Goal: Transaction & Acquisition: Purchase product/service

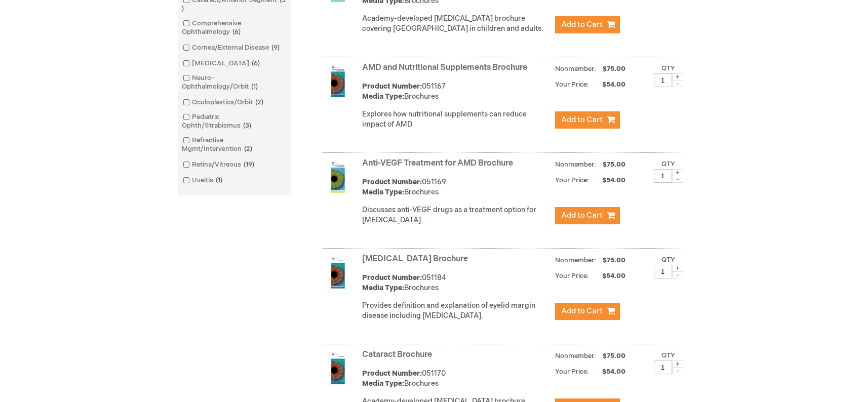
scroll to position [557, 0]
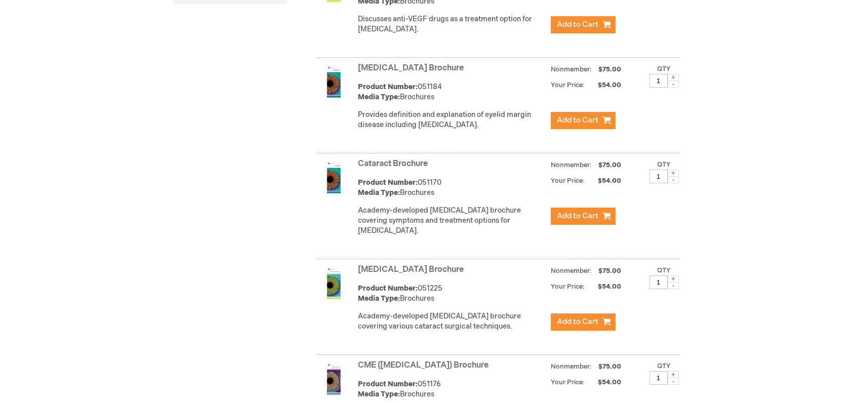
click at [672, 177] on span at bounding box center [673, 173] width 11 height 7
type input "5"
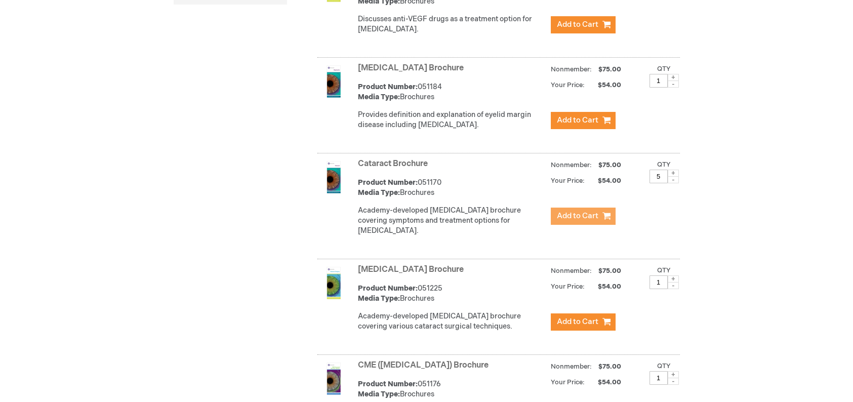
click at [570, 221] on span "Add to Cart" at bounding box center [578, 216] width 42 height 10
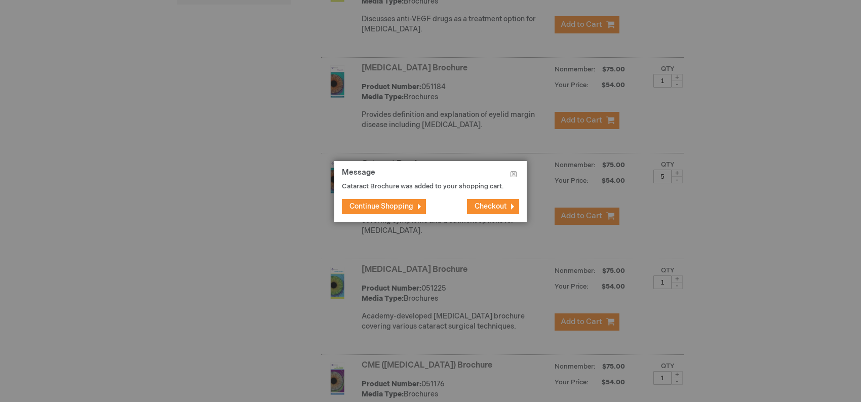
click at [498, 207] on span "Checkout" at bounding box center [490, 206] width 32 height 9
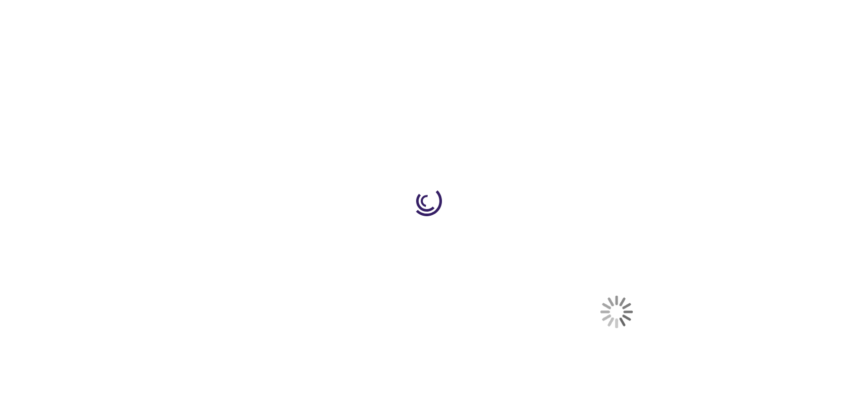
select select "US"
select select "19"
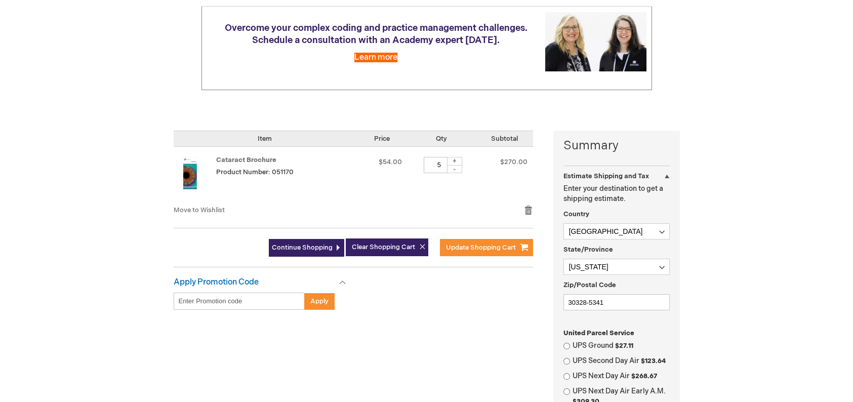
scroll to position [253, 0]
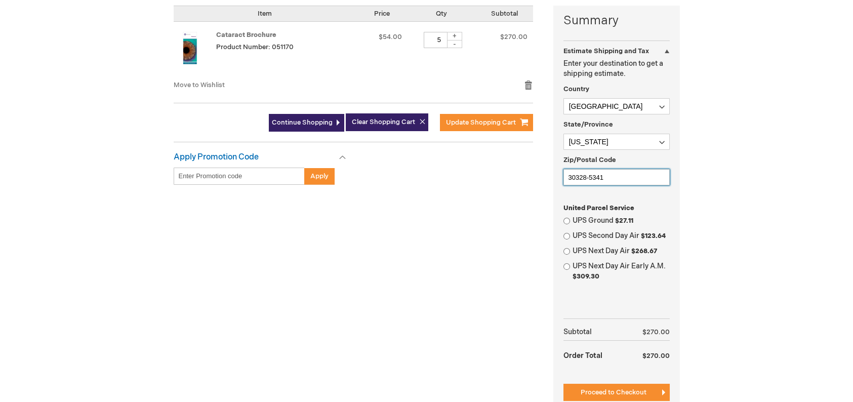
click at [597, 175] on input "30328-5341" at bounding box center [617, 177] width 106 height 16
type input "30034"
click at [569, 219] on input "UPS Ground $27.11" at bounding box center [567, 221] width 7 height 7
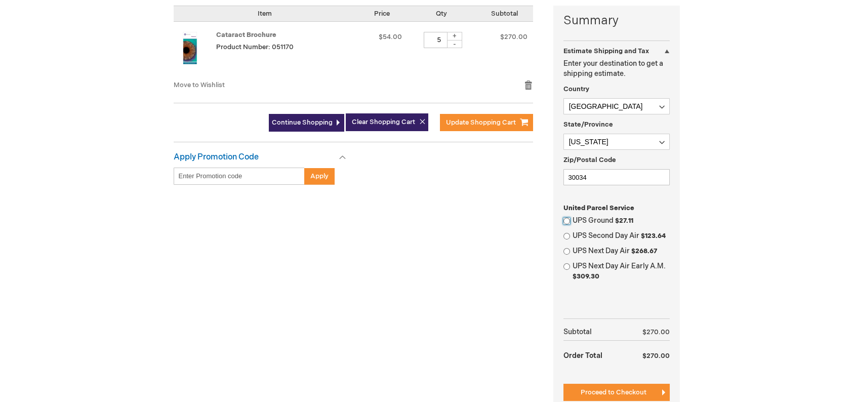
radio input "true"
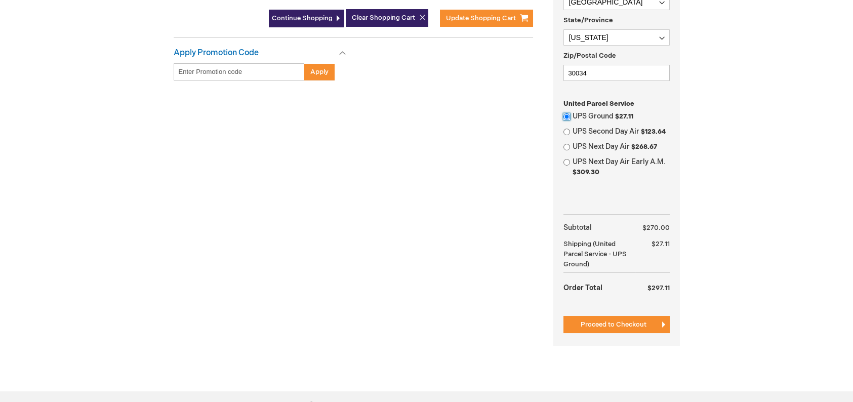
scroll to position [354, 0]
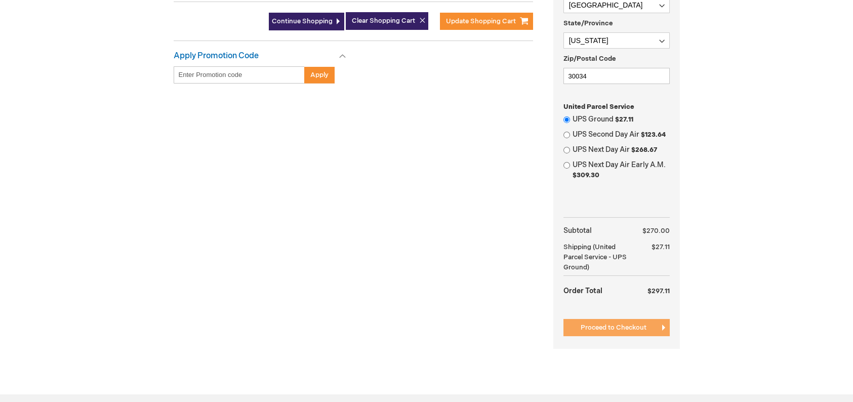
click at [604, 325] on span "Proceed to Checkout" at bounding box center [614, 328] width 66 height 8
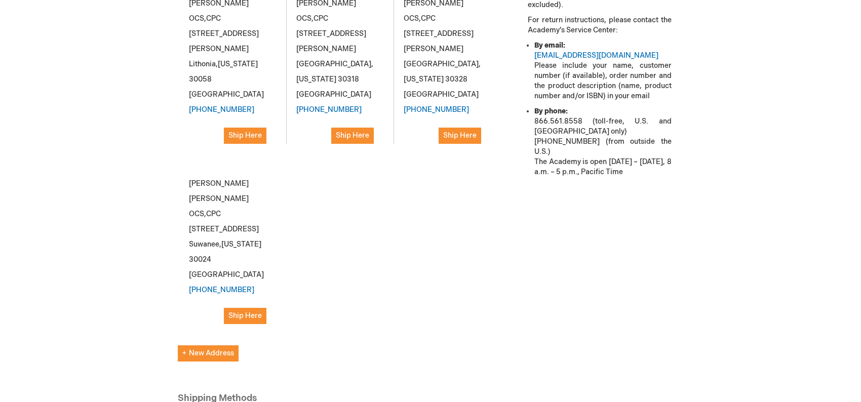
scroll to position [405, 0]
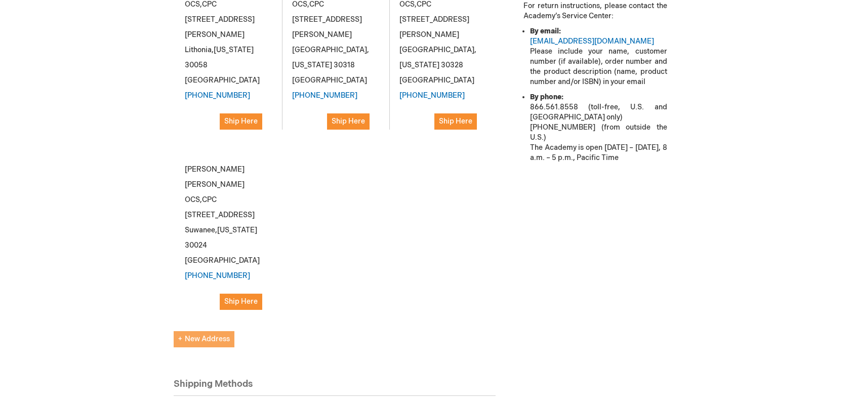
click at [196, 335] on span "New Address" at bounding box center [204, 339] width 52 height 9
select select "US"
select select "19"
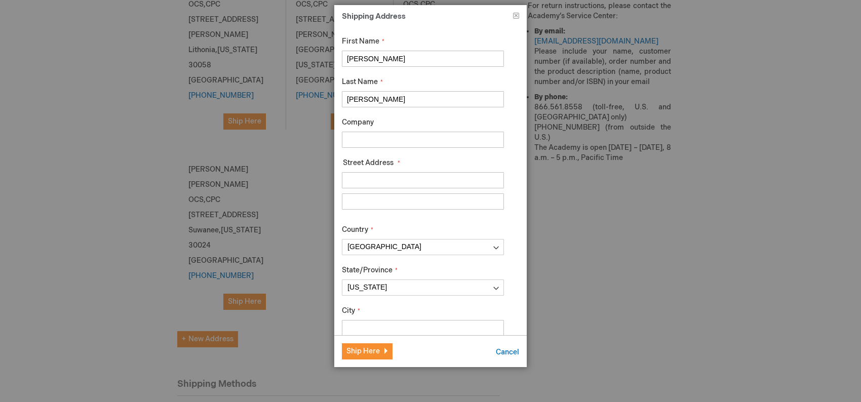
click at [367, 137] on input "Company" at bounding box center [423, 140] width 162 height 16
type input "[PERSON_NAME] Eye Group"
click at [361, 182] on input "Street Address: Line 1" at bounding box center [423, 180] width 162 height 16
click at [413, 182] on input "1120" at bounding box center [423, 180] width 162 height 16
paste input "Peachtree Industrial Blvd"
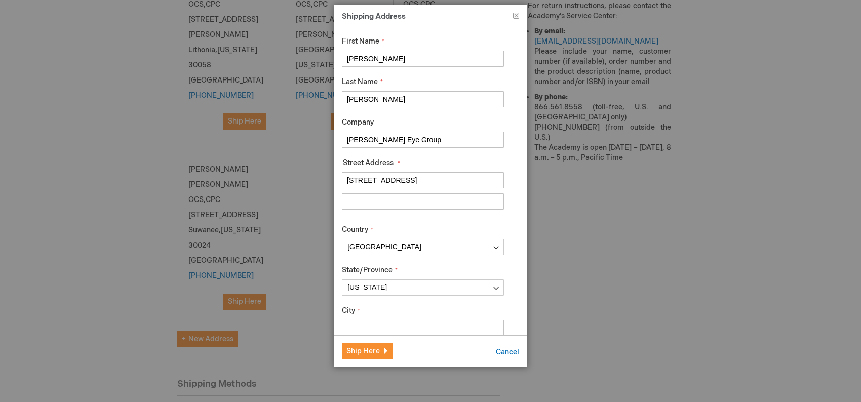
type input "[STREET_ADDRESS]"
click at [377, 201] on input "Street Address: Line 2" at bounding box center [423, 201] width 162 height 16
paste input "Suite 101"
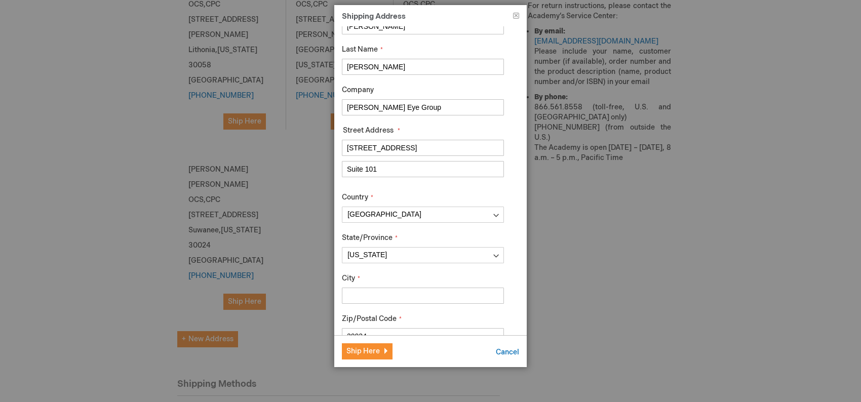
scroll to position [51, 0]
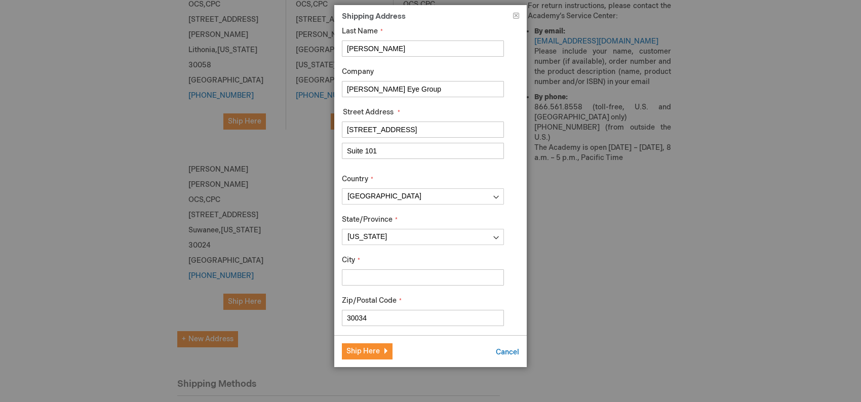
type input "Suite 101"
click at [371, 276] on input "City" at bounding box center [423, 277] width 162 height 16
type input "Suwanee"
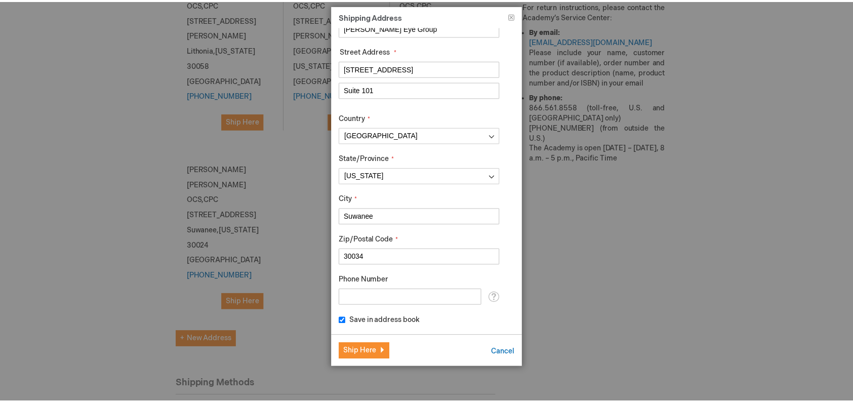
scroll to position [113, 0]
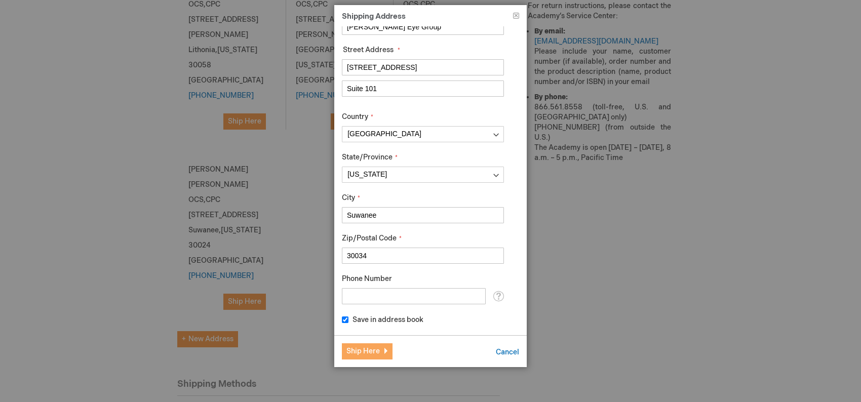
click at [364, 349] on span "Ship Here" at bounding box center [362, 351] width 33 height 9
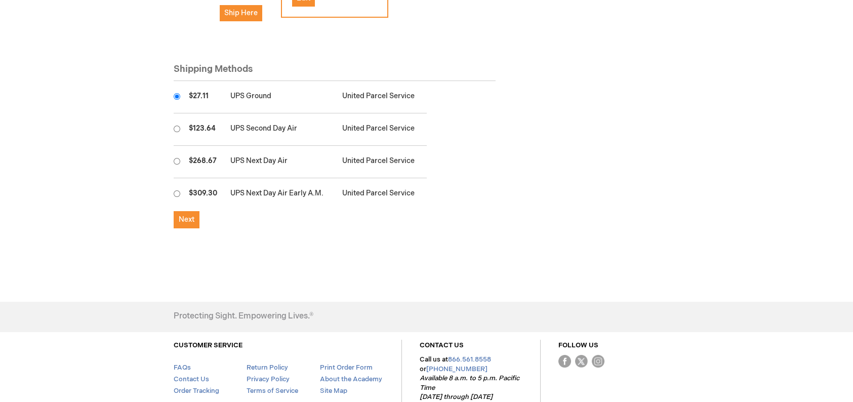
scroll to position [724, 0]
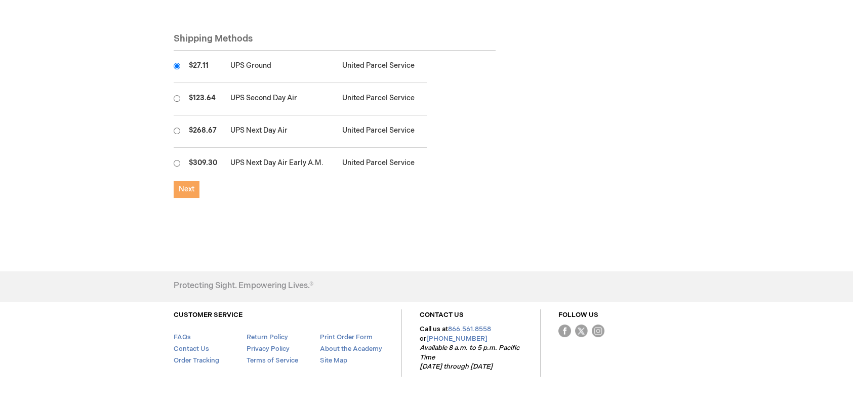
click at [180, 185] on span "Next" at bounding box center [187, 189] width 16 height 9
click at [187, 185] on span "Next" at bounding box center [187, 189] width 16 height 9
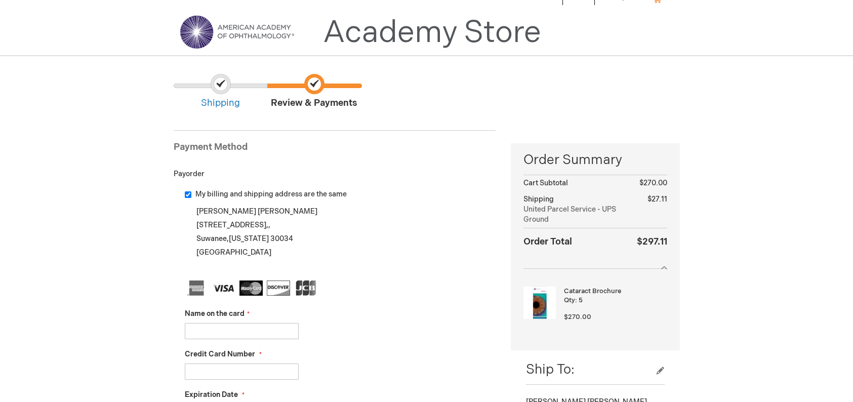
scroll to position [51, 0]
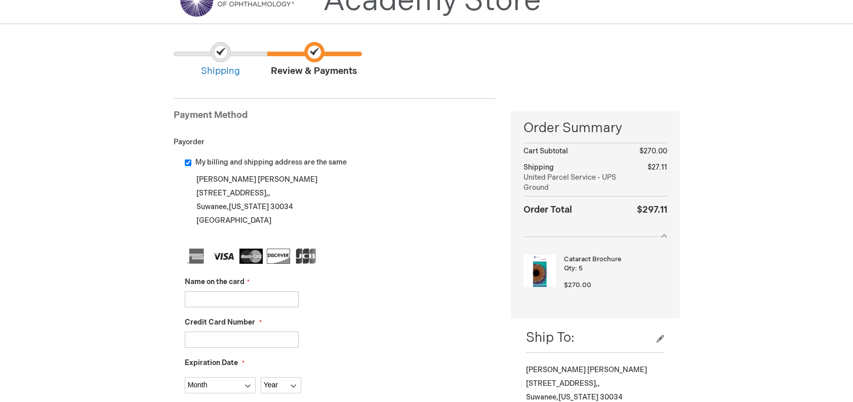
click at [185, 162] on input "My billing and shipping address are the same" at bounding box center [188, 162] width 7 height 7
checkbox input "false"
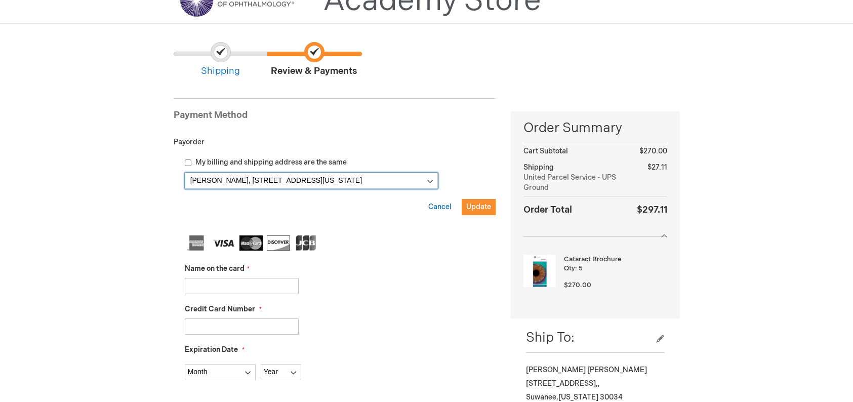
click at [432, 182] on select "[PERSON_NAME], [STREET_ADDRESS][US_STATE] [PERSON_NAME][GEOGRAPHIC_DATA], [STRE…" at bounding box center [311, 181] width 253 height 16
click at [185, 173] on select "[PERSON_NAME], [STREET_ADDRESS][US_STATE] [PERSON_NAME][GEOGRAPHIC_DATA], [STRE…" at bounding box center [311, 181] width 253 height 16
click at [214, 285] on input "Name on the card" at bounding box center [242, 286] width 114 height 16
type input "[PERSON_NAME]"
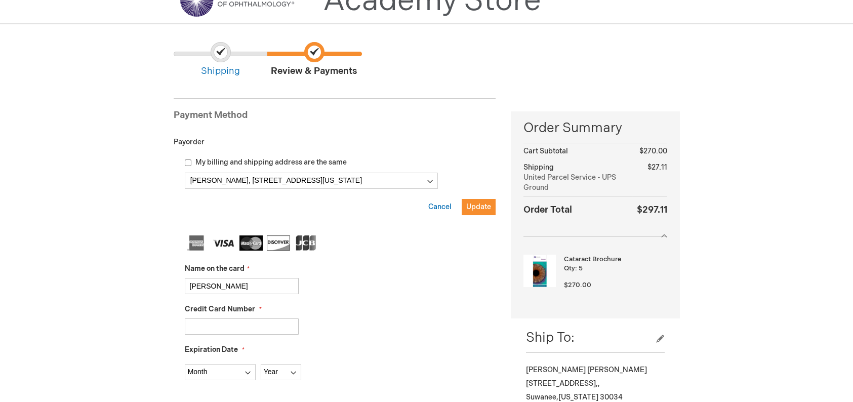
type input "[CREDIT_CARD_NUMBER]"
select select "11"
select select "2025"
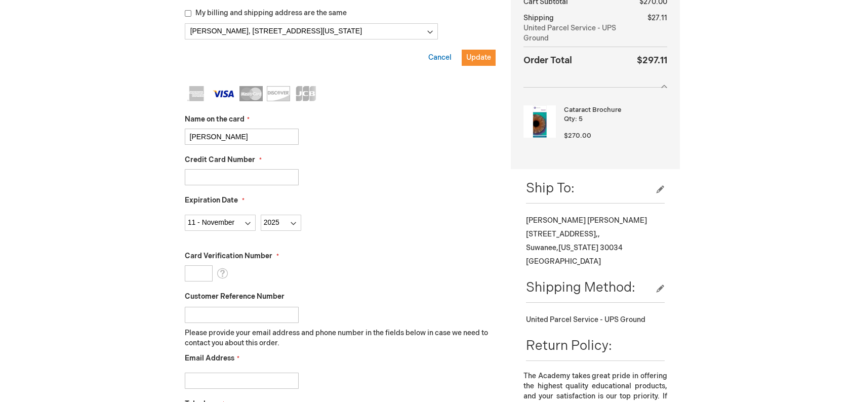
scroll to position [203, 0]
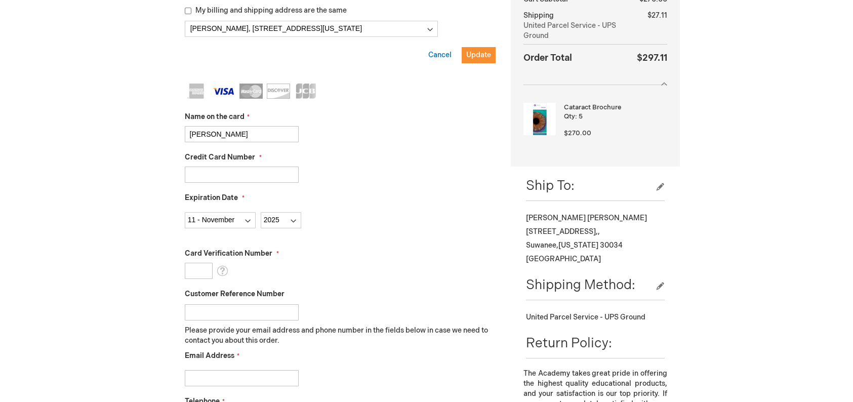
click at [199, 272] on input "Card Verification Number" at bounding box center [199, 271] width 28 height 16
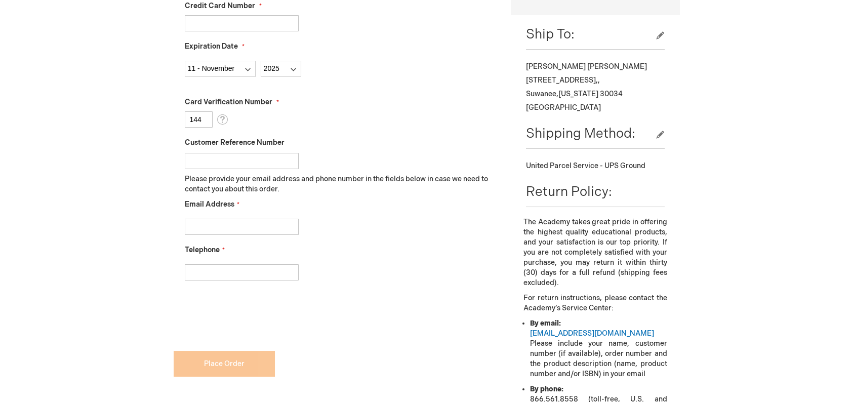
scroll to position [354, 0]
type input "144"
click at [225, 221] on input "Email Address" at bounding box center [242, 226] width 114 height 16
type input "[EMAIL_ADDRESS][DOMAIN_NAME]"
click at [221, 270] on input "Telephone" at bounding box center [242, 272] width 114 height 16
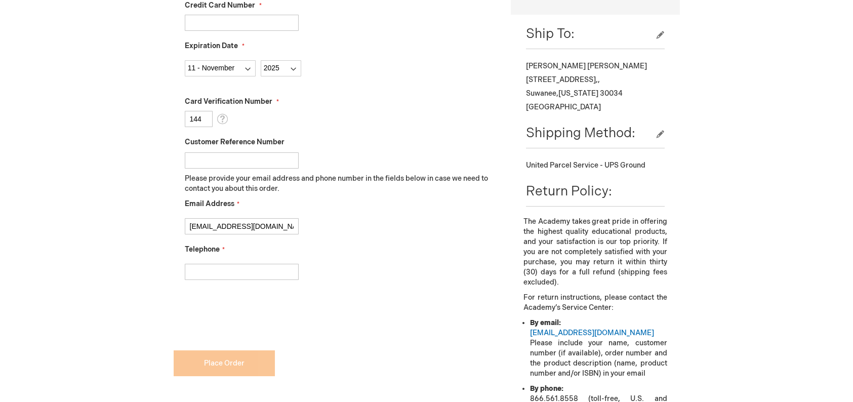
type input "6782490997"
checkbox input "true"
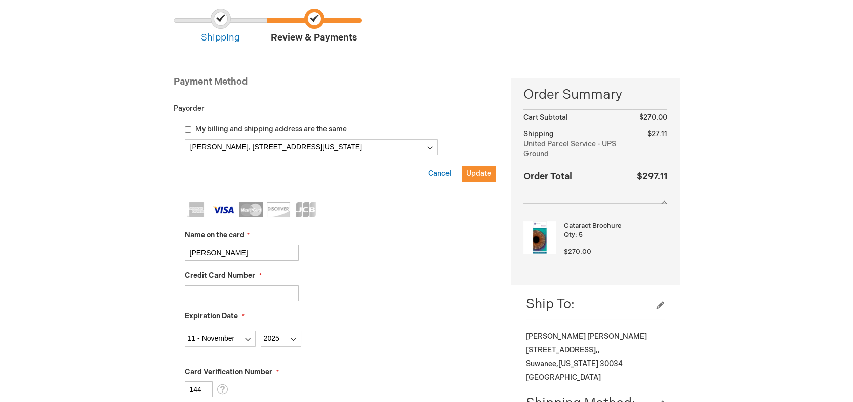
scroll to position [51, 0]
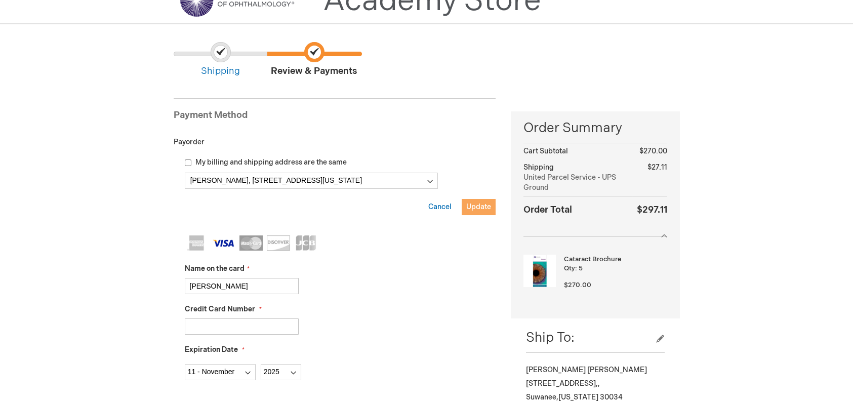
click at [481, 203] on span "Update" at bounding box center [478, 207] width 25 height 9
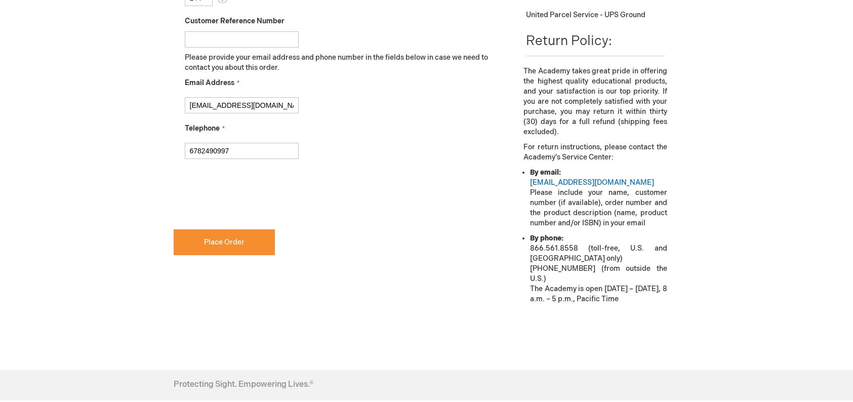
scroll to position [506, 0]
click at [225, 244] on span "Place Order" at bounding box center [224, 240] width 41 height 9
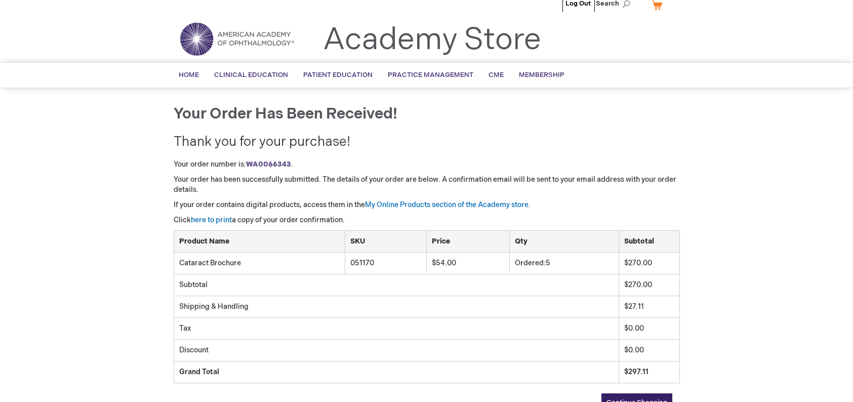
scroll to position [62, 0]
